Goal: Obtain resource: Obtain resource

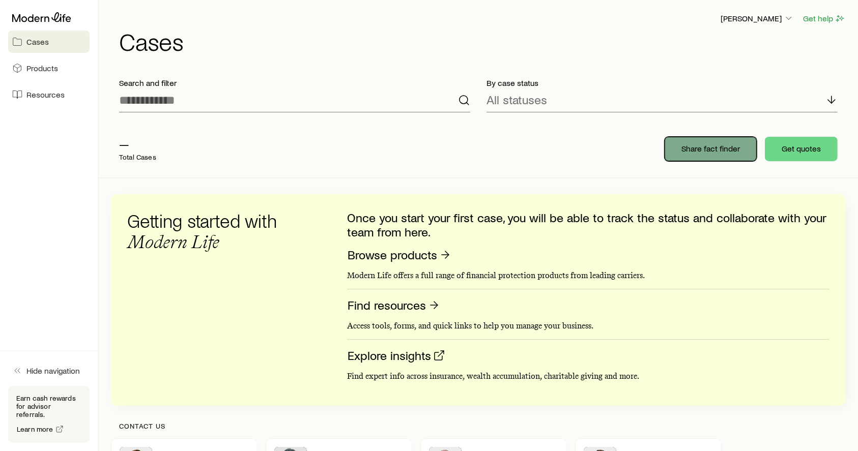
click at [715, 148] on p "Share fact finder" at bounding box center [710, 148] width 59 height 10
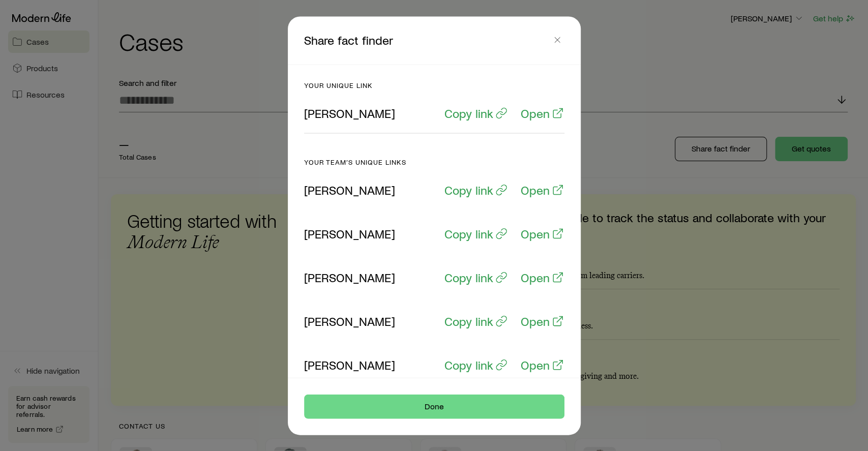
click at [665, 78] on div at bounding box center [434, 225] width 868 height 451
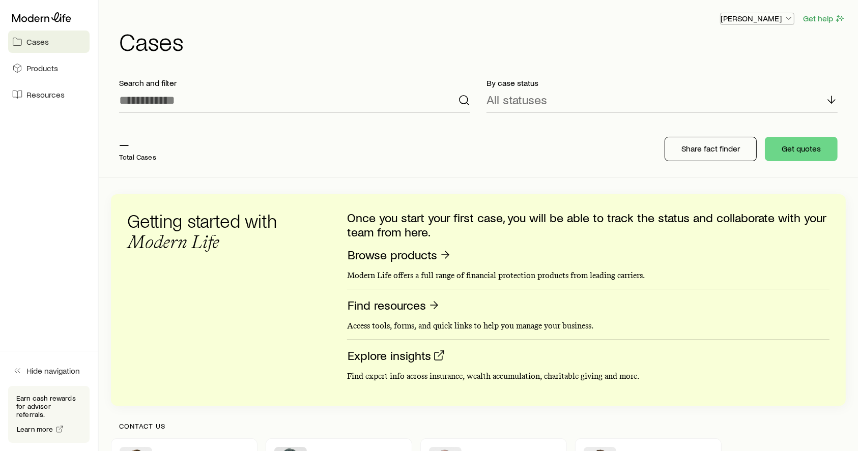
click at [784, 22] on icon "button" at bounding box center [788, 18] width 10 height 10
click at [642, 41] on h1 "Cases" at bounding box center [482, 41] width 727 height 24
click at [36, 91] on span "Resources" at bounding box center [45, 95] width 38 height 10
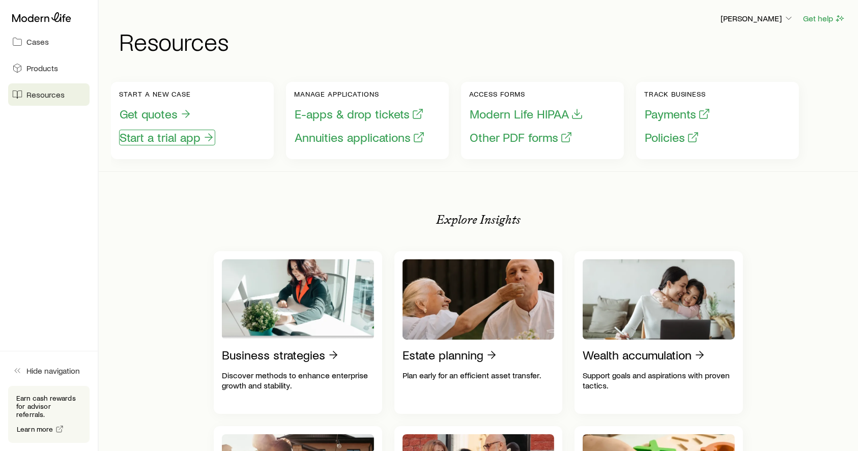
click at [167, 139] on button "Start a trial app" at bounding box center [167, 138] width 96 height 16
